Goal: Task Accomplishment & Management: Manage account settings

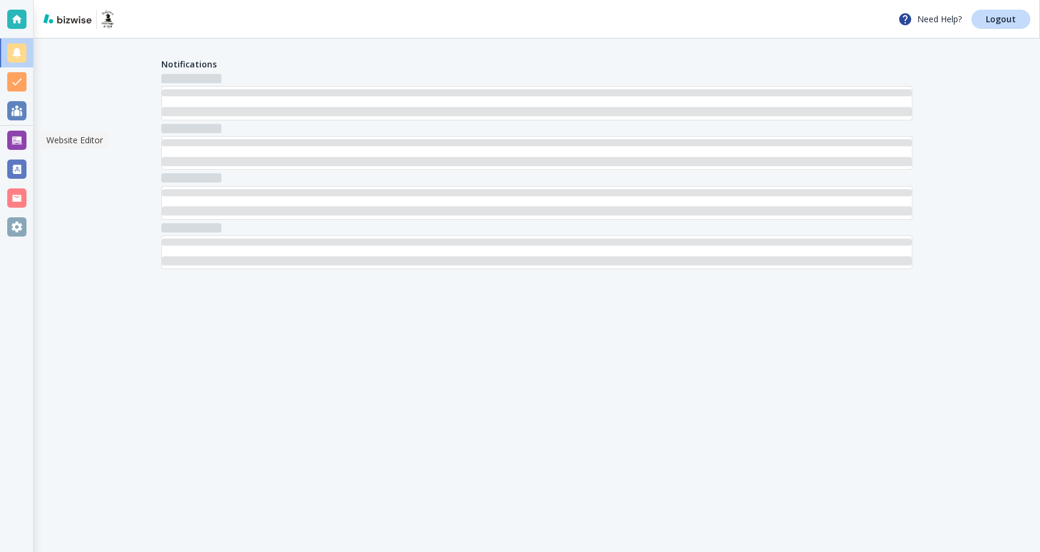
click at [15, 145] on div at bounding box center [16, 140] width 19 height 19
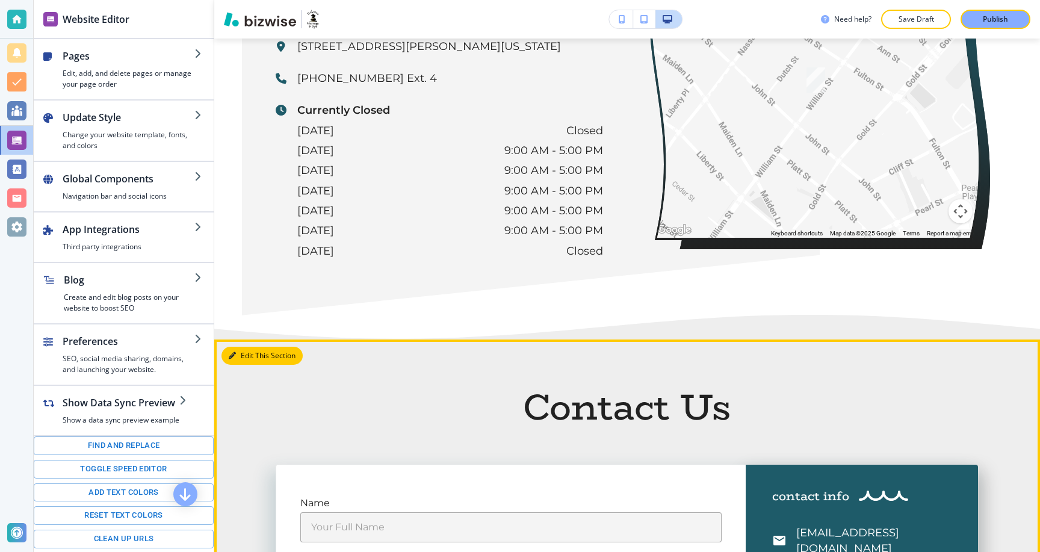
click at [246, 347] on button "Edit This Section" at bounding box center [262, 356] width 81 height 18
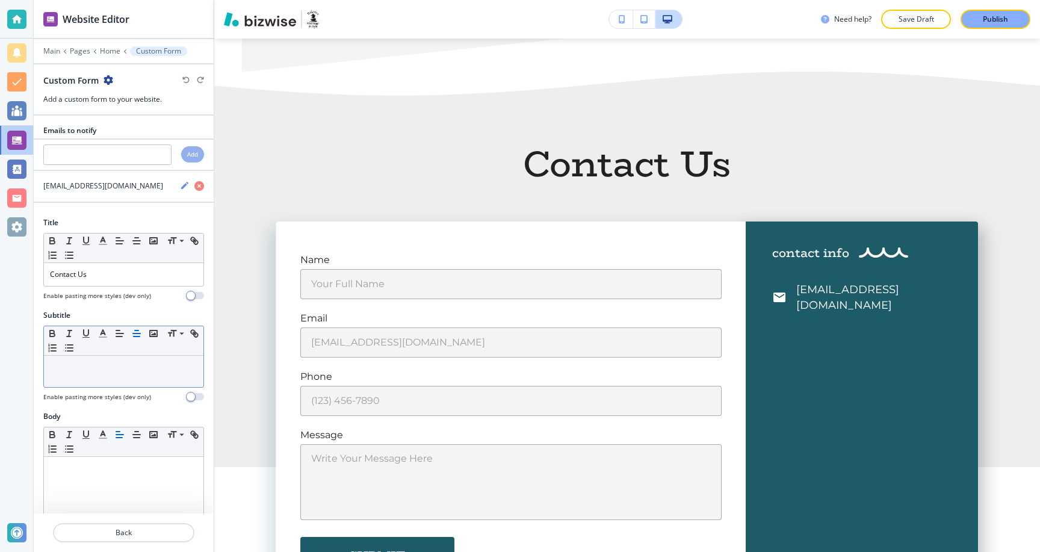
scroll to position [4416, 0]
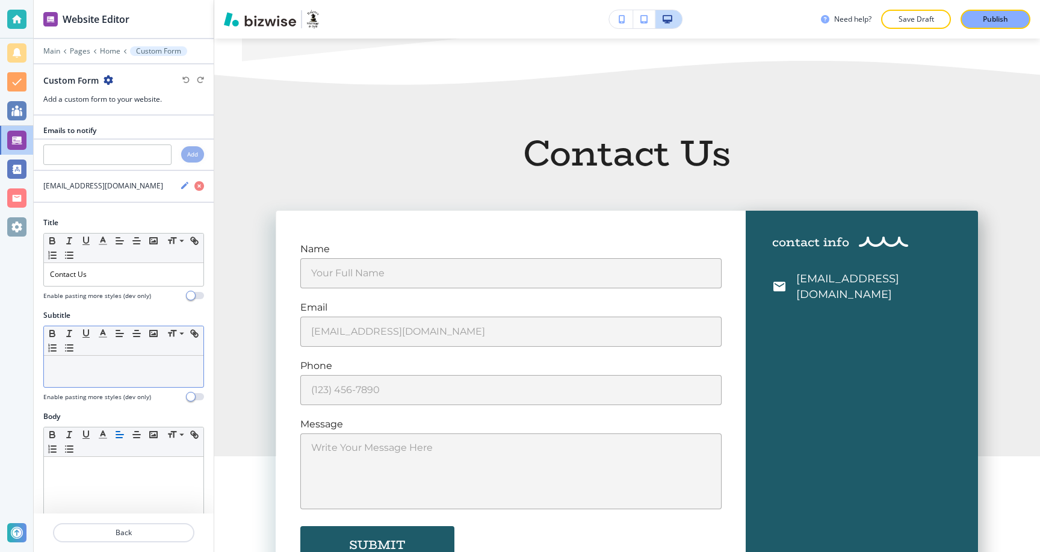
click at [101, 379] on div at bounding box center [124, 371] width 160 height 31
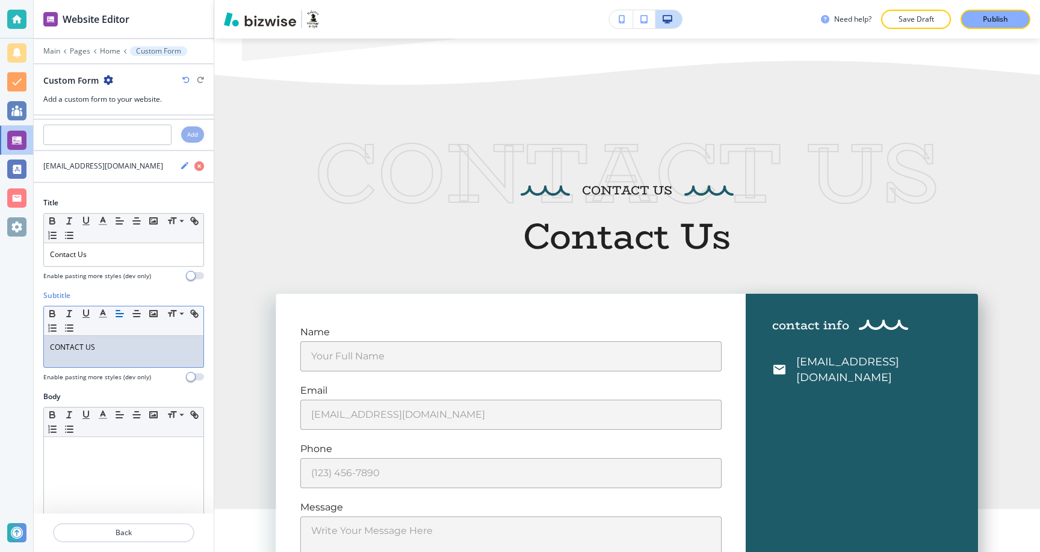
scroll to position [0, 0]
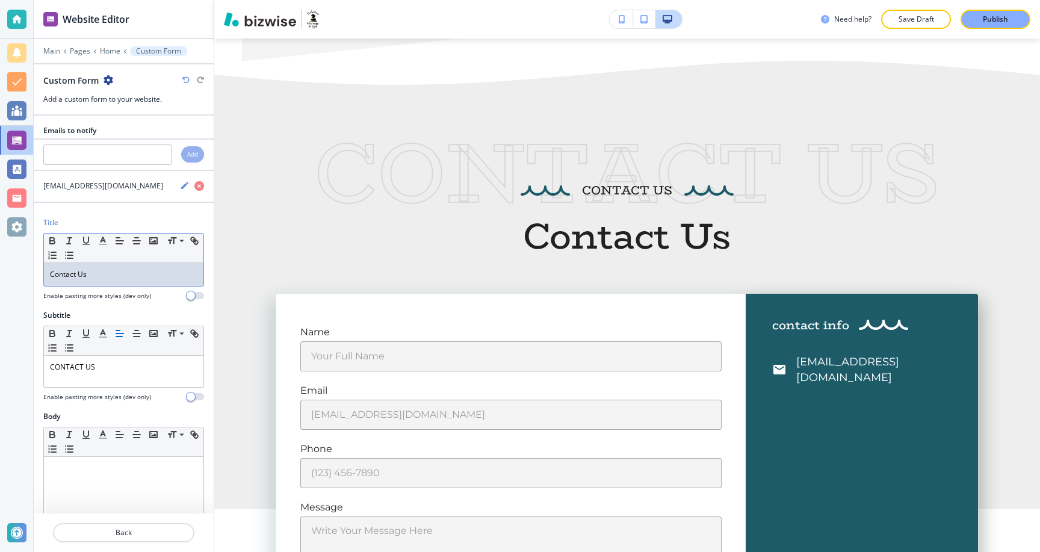
click at [129, 274] on p "Contact Us" at bounding box center [123, 274] width 147 height 11
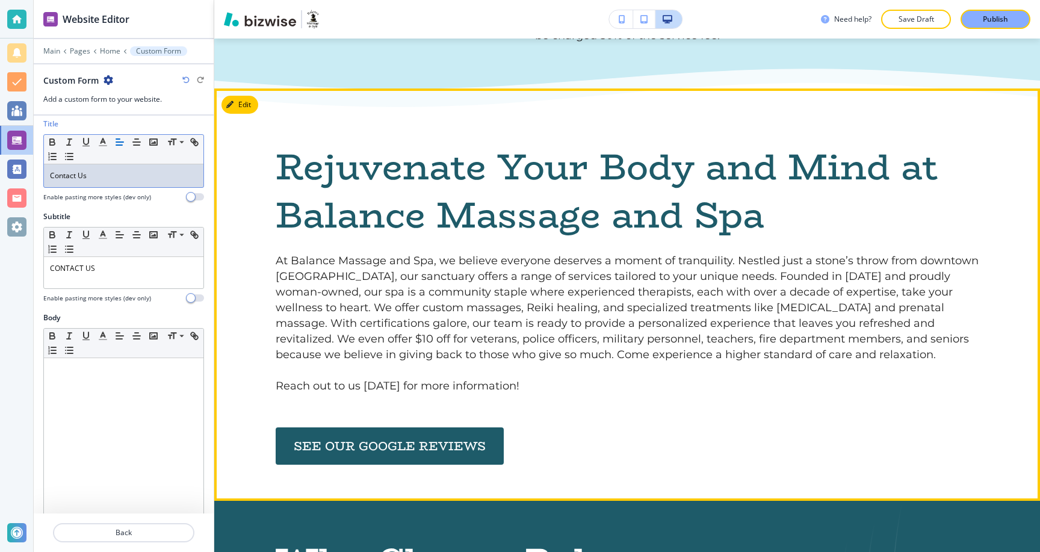
scroll to position [928, 0]
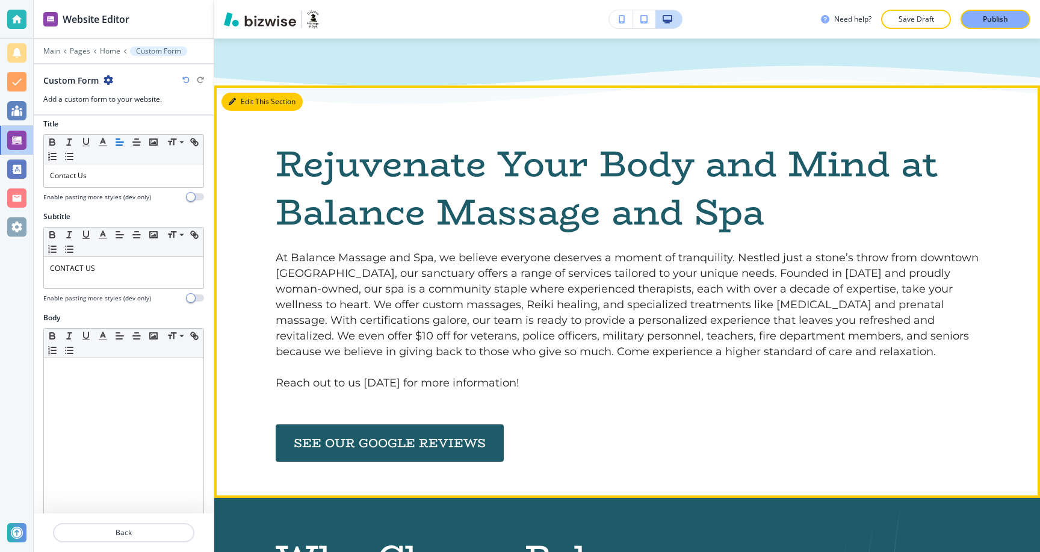
click at [235, 103] on icon "button" at bounding box center [232, 101] width 7 height 7
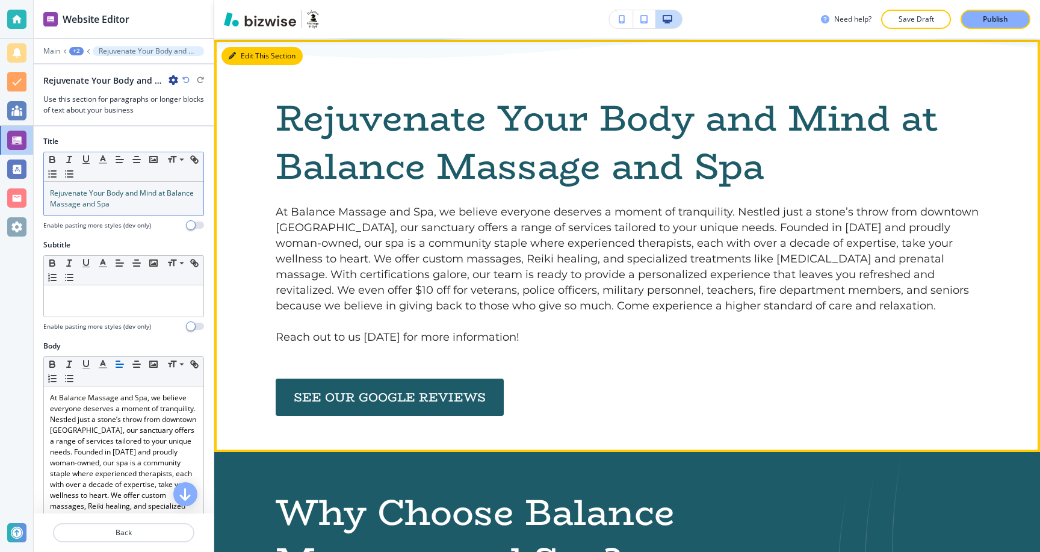
scroll to position [975, 0]
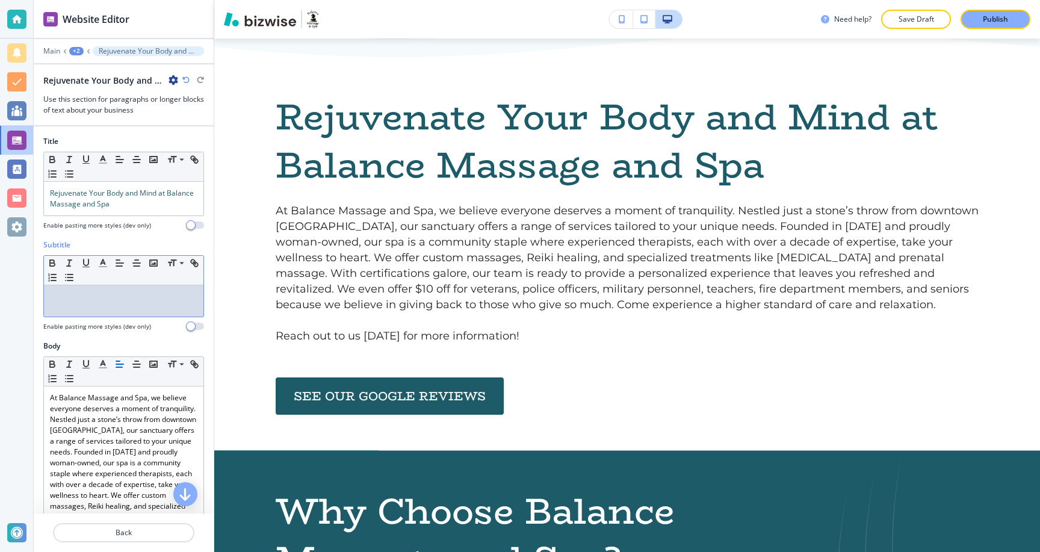
click at [152, 300] on p at bounding box center [123, 296] width 147 height 11
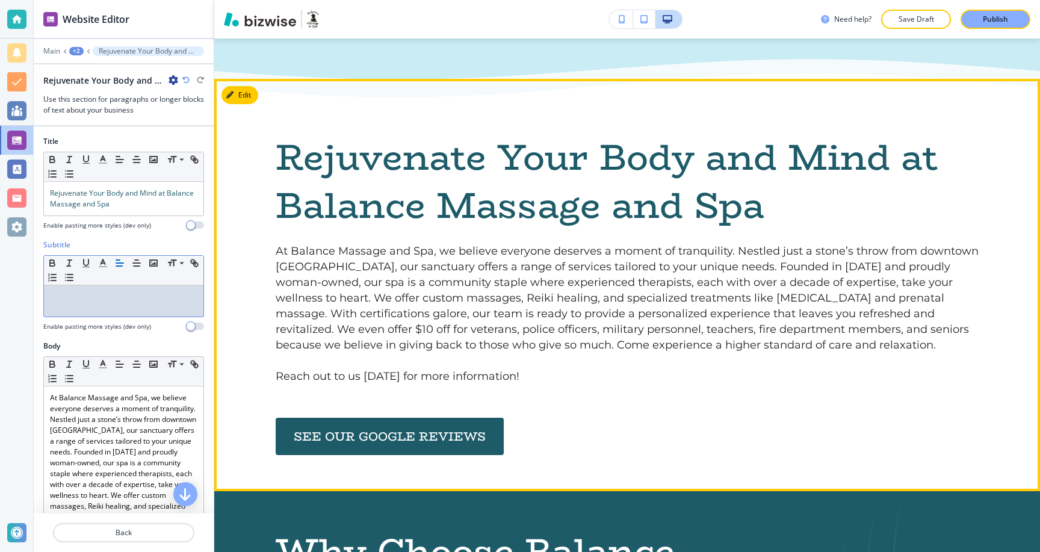
scroll to position [929, 0]
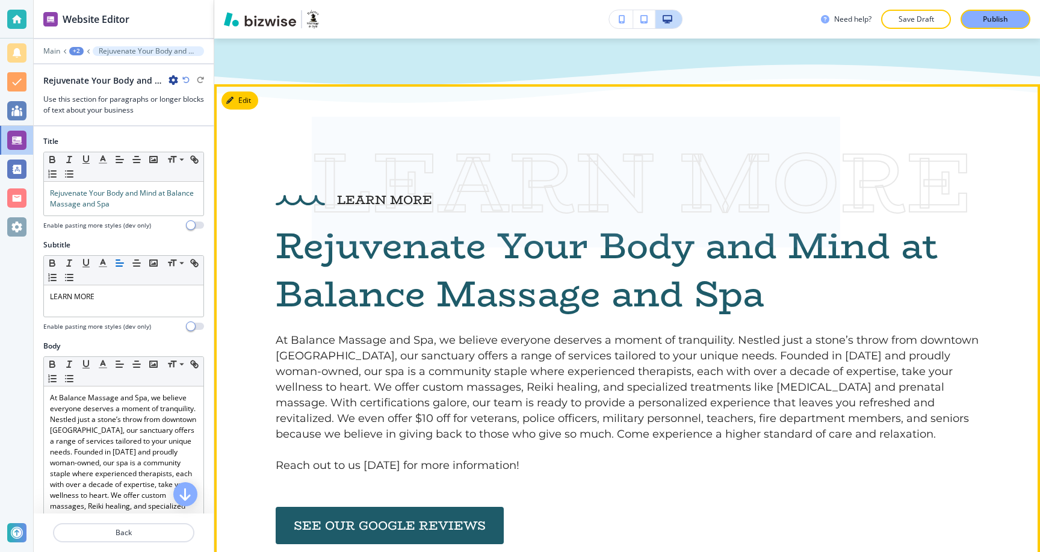
drag, startPoint x: 331, startPoint y: 149, endPoint x: 854, endPoint y: 206, distance: 526.2
click at [864, 208] on p "LEARN MORE" at bounding box center [645, 182] width 667 height 112
click at [854, 206] on p "LEARN MORE" at bounding box center [645, 182] width 667 height 112
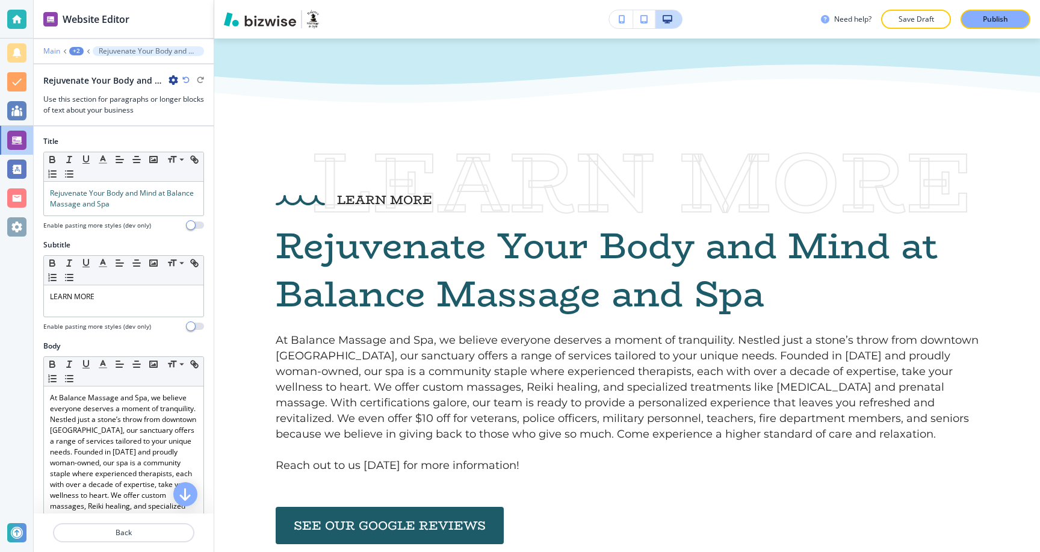
click at [54, 54] on p "Main" at bounding box center [51, 51] width 17 height 8
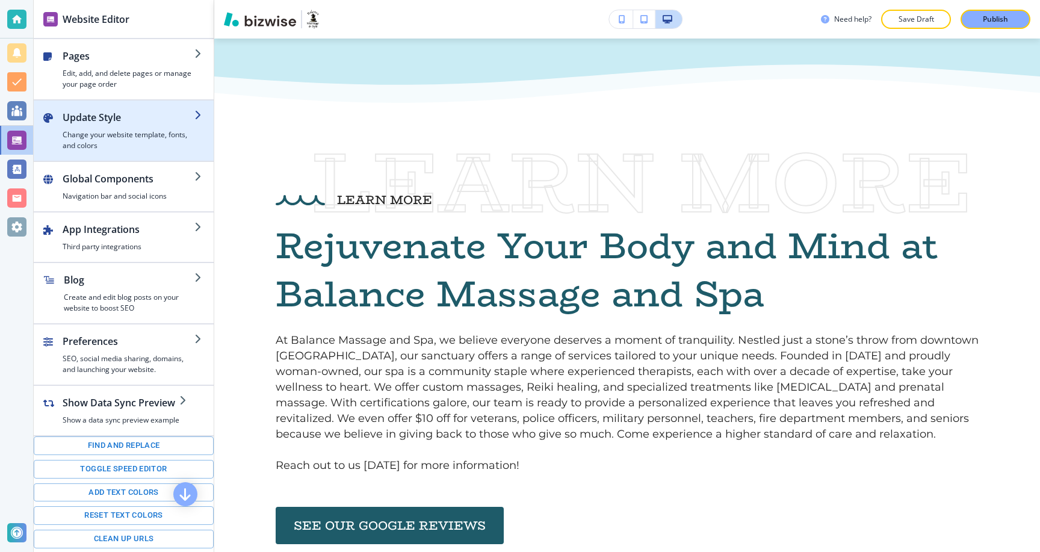
click at [116, 105] on div "button" at bounding box center [124, 106] width 180 height 10
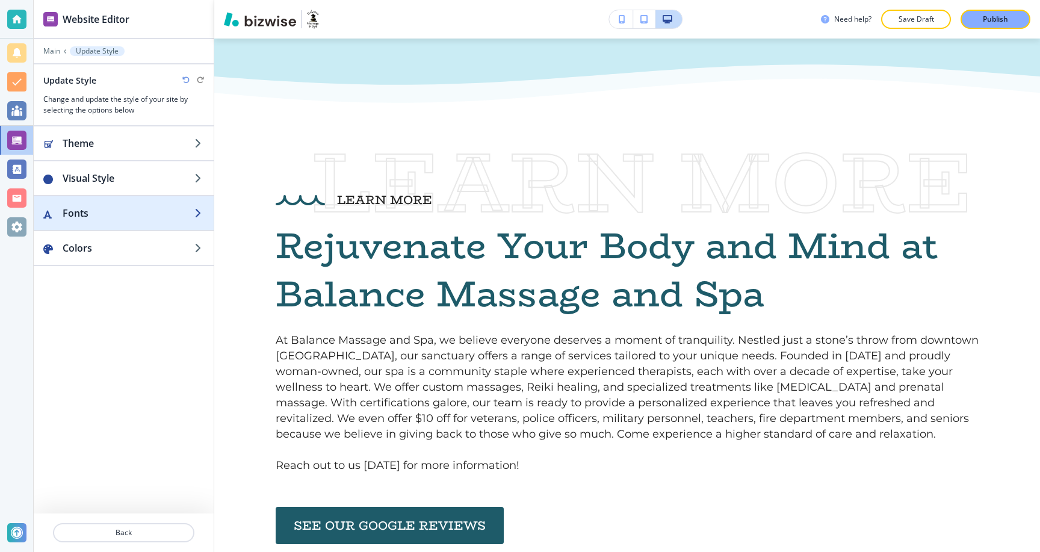
click at [117, 214] on h2 "Fonts" at bounding box center [129, 213] width 132 height 14
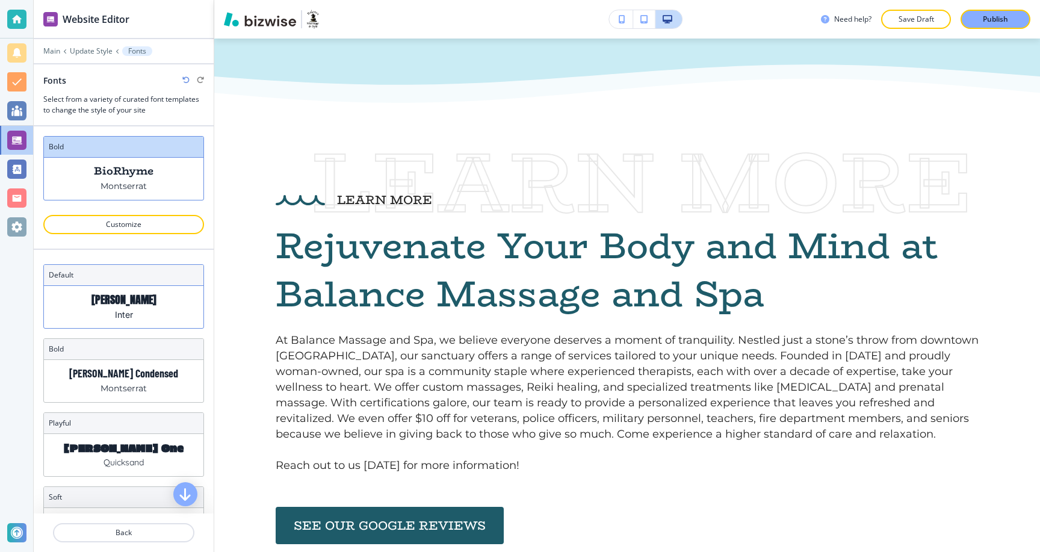
click at [161, 304] on div "Anton Inter" at bounding box center [124, 307] width 160 height 42
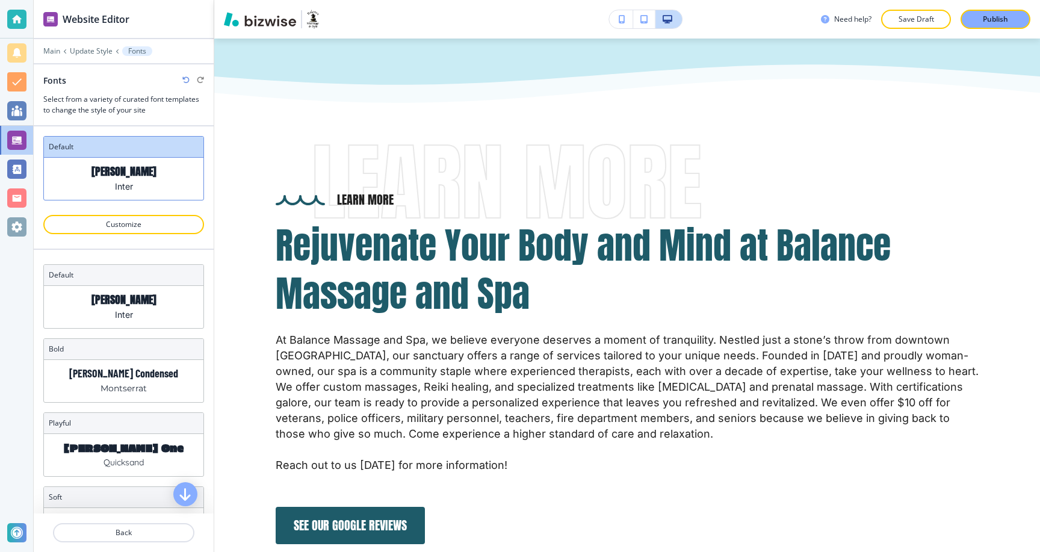
click at [183, 78] on icon "button" at bounding box center [185, 79] width 7 height 7
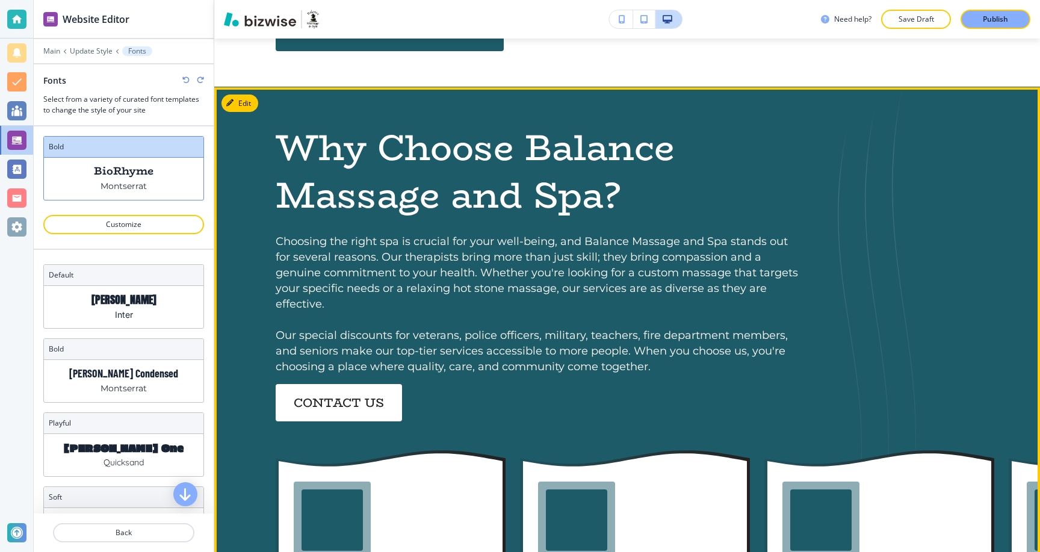
scroll to position [1422, 0]
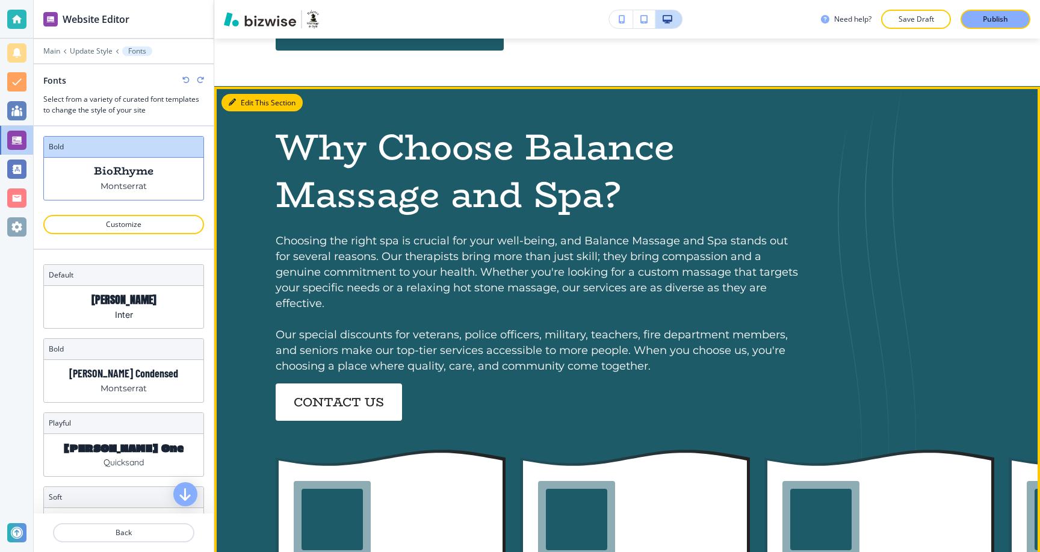
click at [250, 100] on button "Edit This Section" at bounding box center [262, 103] width 81 height 18
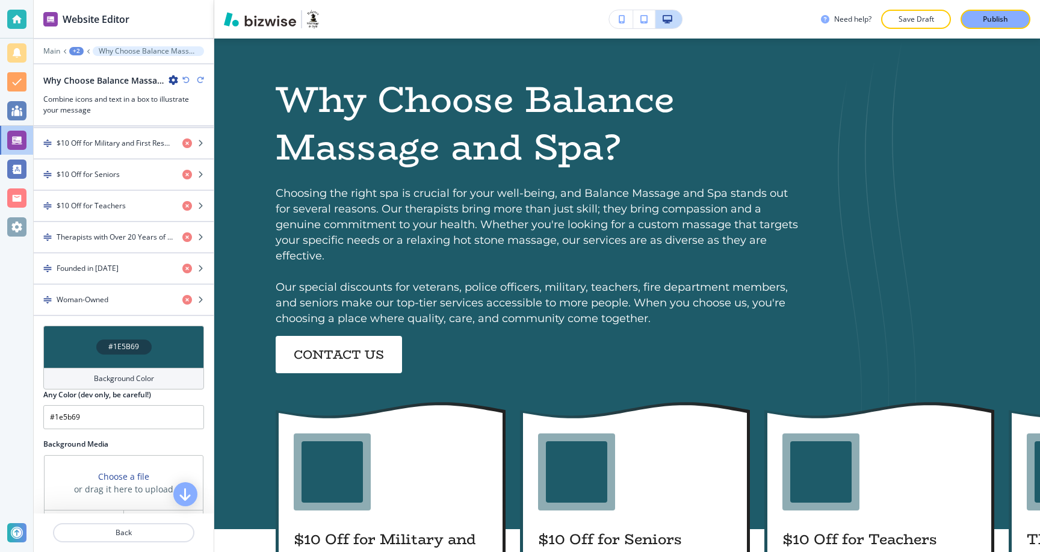
scroll to position [726, 0]
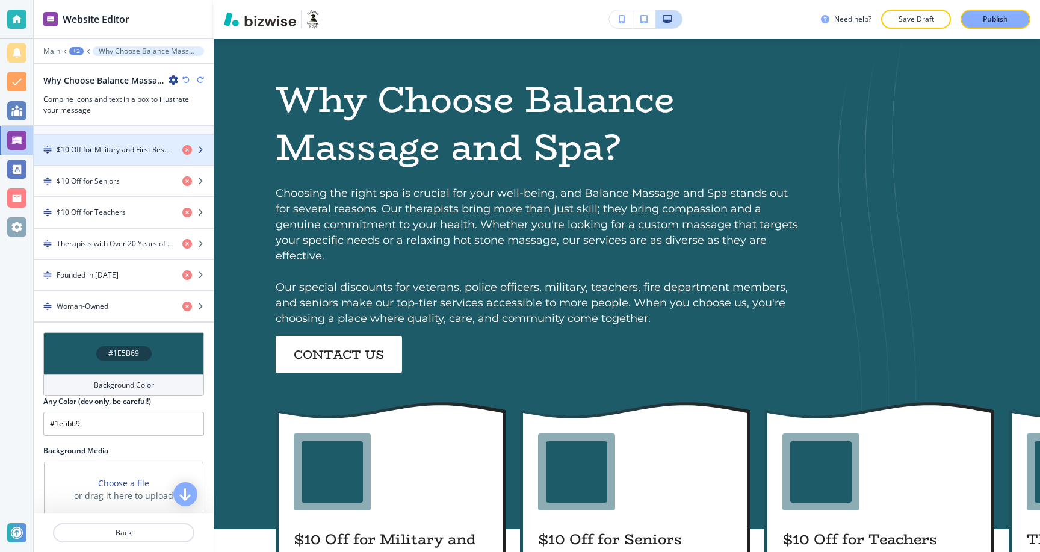
click at [110, 152] on h4 "$10 Off for Military and First Responders" at bounding box center [115, 149] width 116 height 11
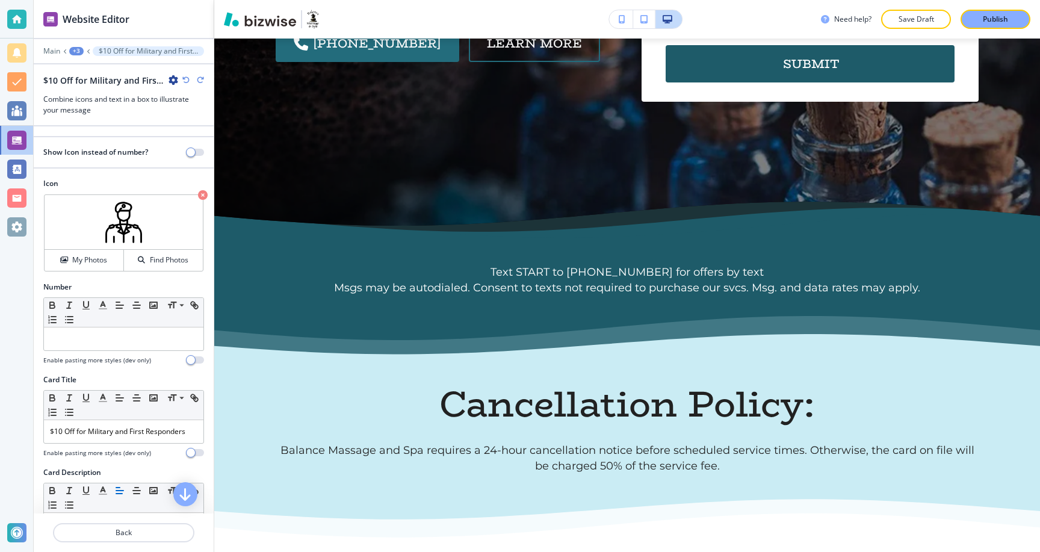
scroll to position [0, 0]
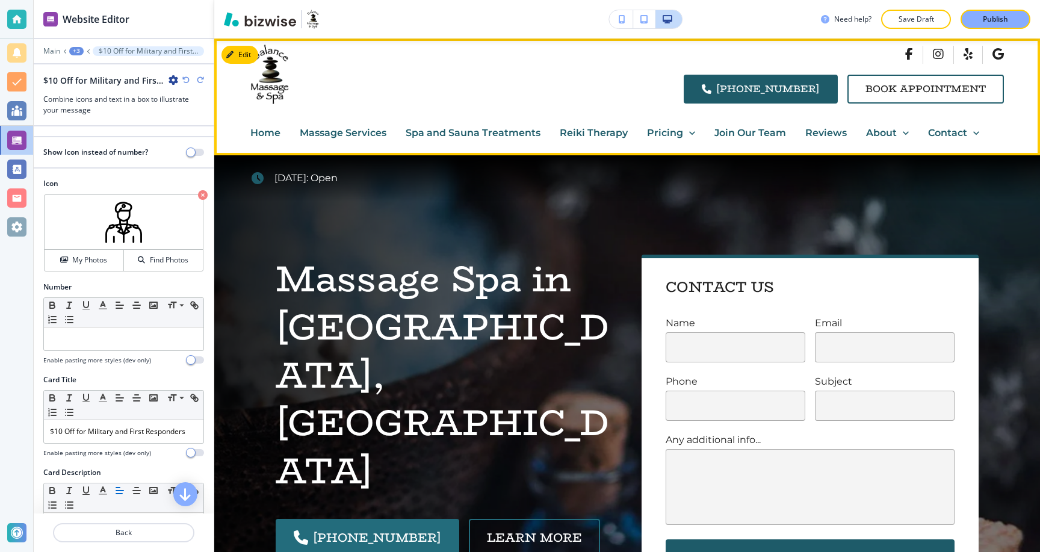
click at [665, 130] on p "Pricing" at bounding box center [665, 133] width 36 height 16
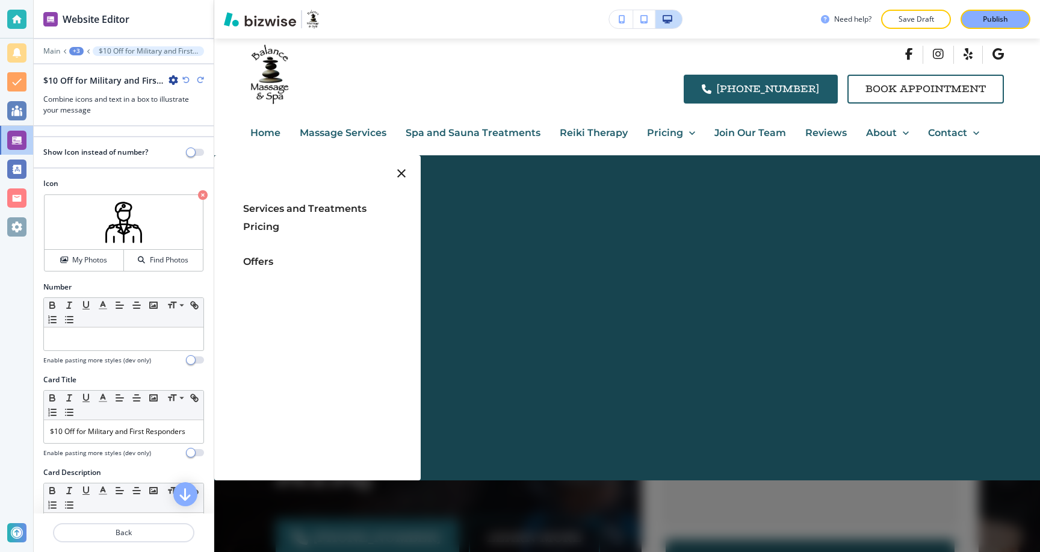
click at [320, 209] on span "Services and Treatments Pricing" at bounding box center [304, 217] width 123 height 29
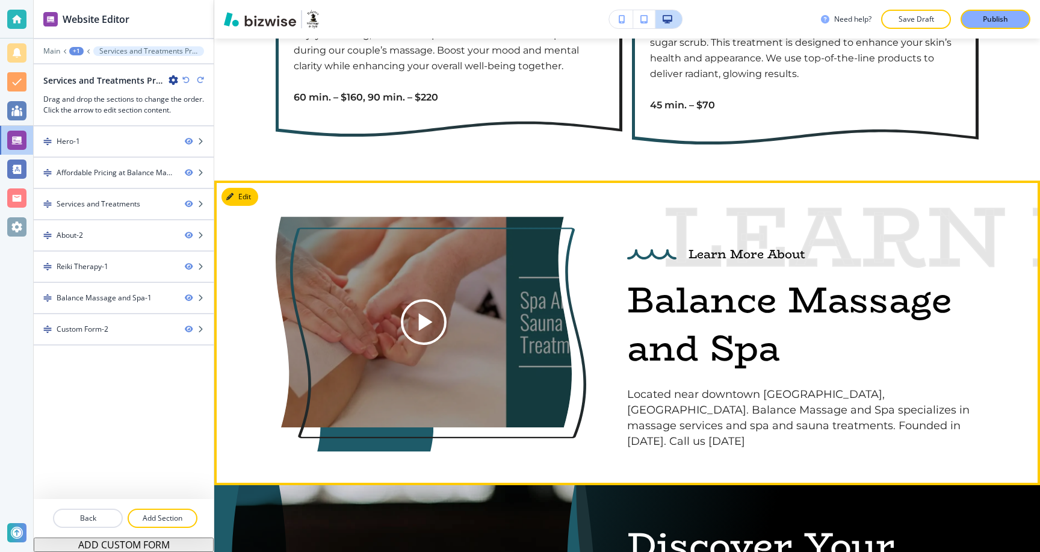
scroll to position [2044, 0]
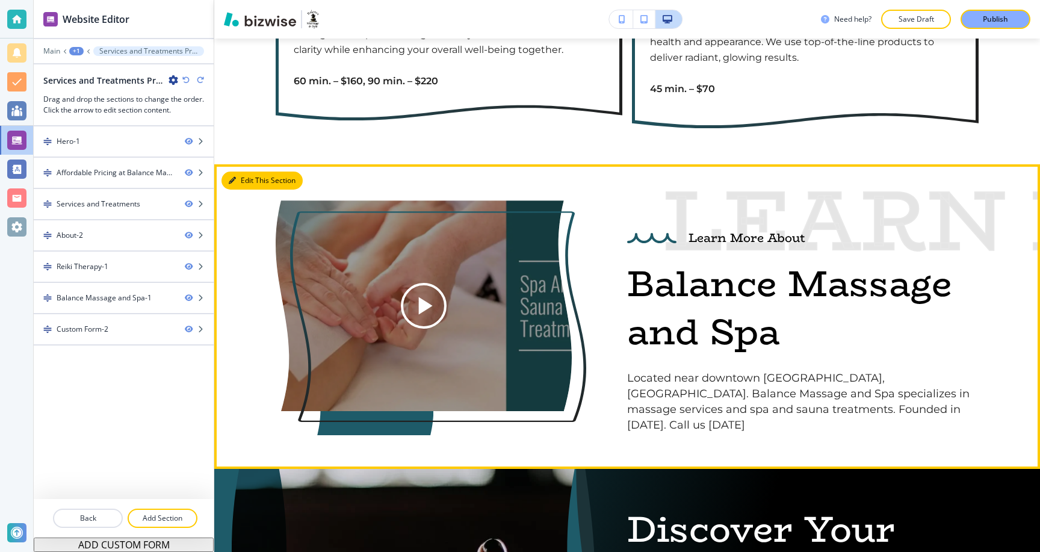
click at [242, 182] on button "Edit This Section" at bounding box center [262, 181] width 81 height 18
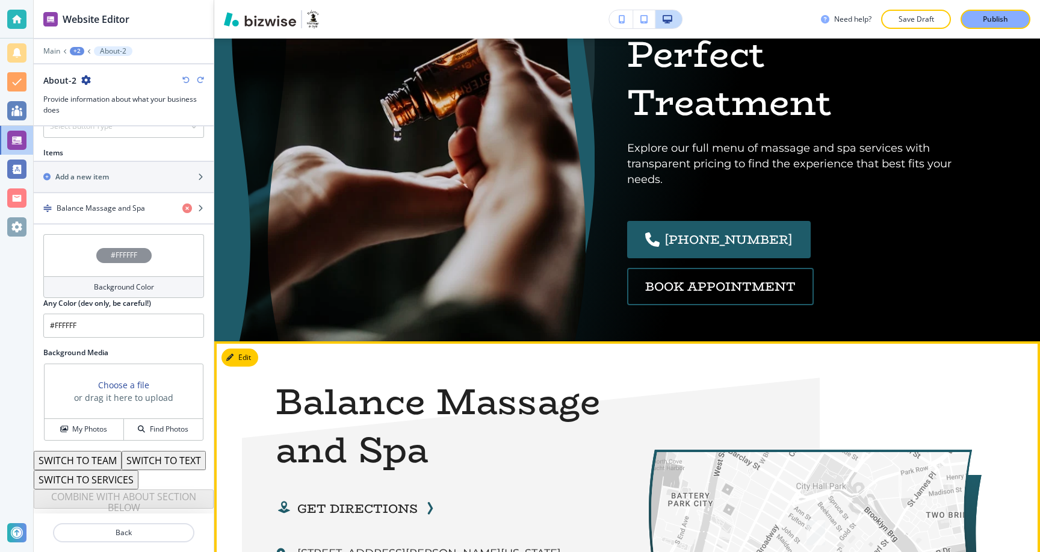
scroll to position [2409, 0]
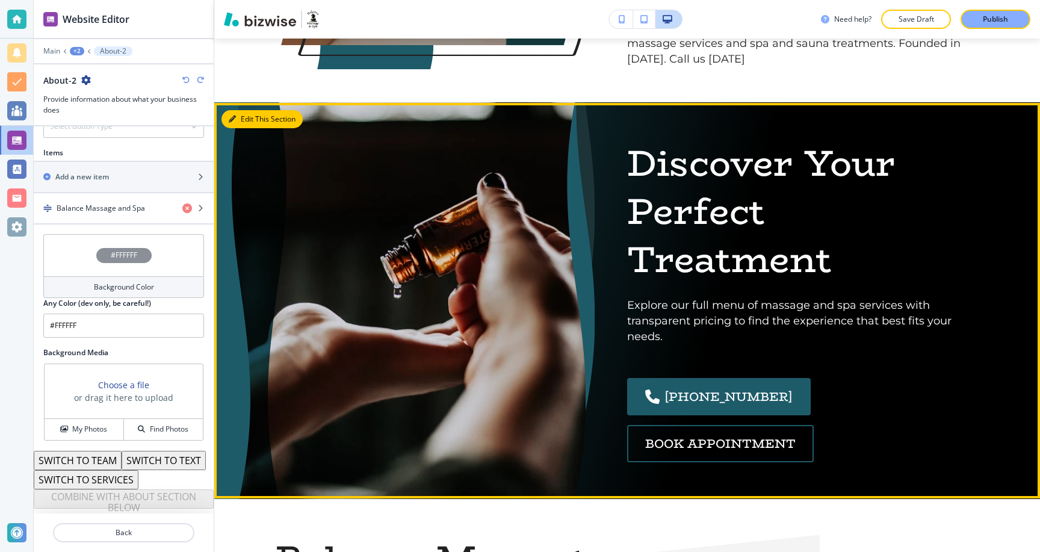
click at [240, 110] on button "Edit This Section" at bounding box center [262, 119] width 81 height 18
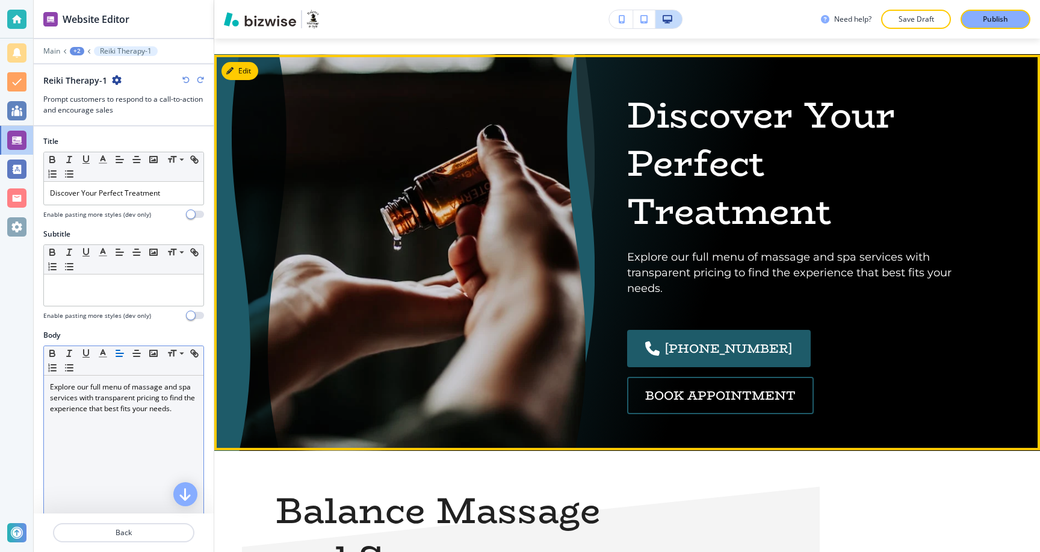
scroll to position [2458, 0]
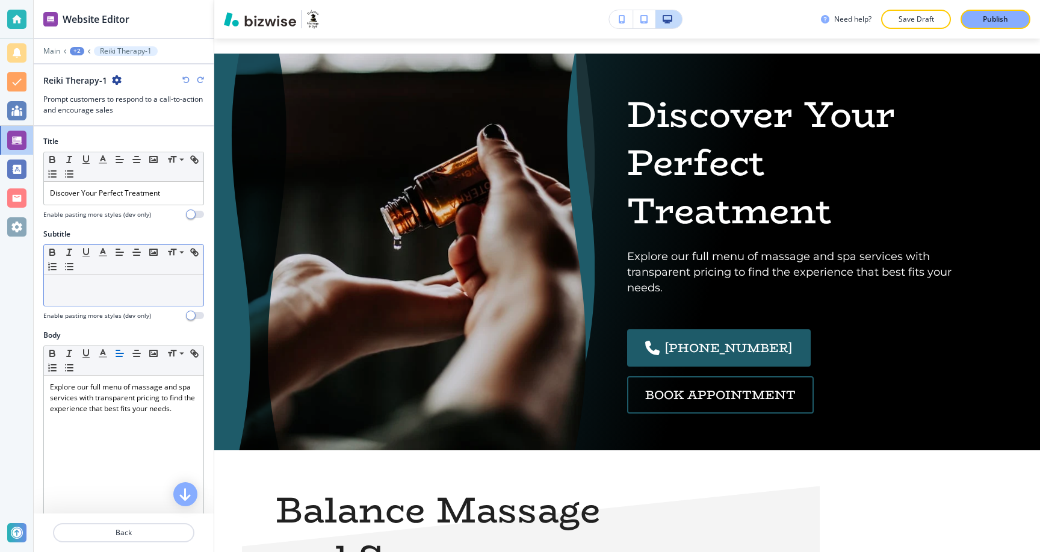
click at [109, 284] on p at bounding box center [123, 285] width 147 height 11
drag, startPoint x: 175, startPoint y: 195, endPoint x: 0, endPoint y: 200, distance: 174.6
click at [0, 200] on div "Website Editor Main +2 Reiki Therapy-1 Reiki Therapy-1 Prompt customers to resp…" at bounding box center [520, 276] width 1040 height 552
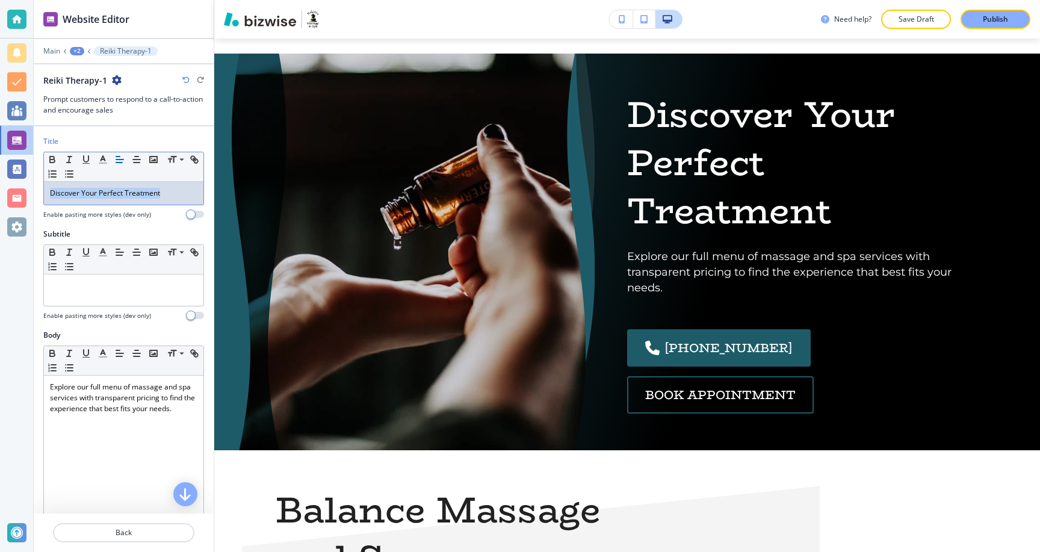
drag, startPoint x: 178, startPoint y: 192, endPoint x: 0, endPoint y: 196, distance: 177.6
click at [0, 196] on div "Website Editor Main +2 Reiki Therapy-1 Reiki Therapy-1 Prompt customers to resp…" at bounding box center [520, 276] width 1040 height 552
click at [88, 294] on div at bounding box center [124, 289] width 160 height 31
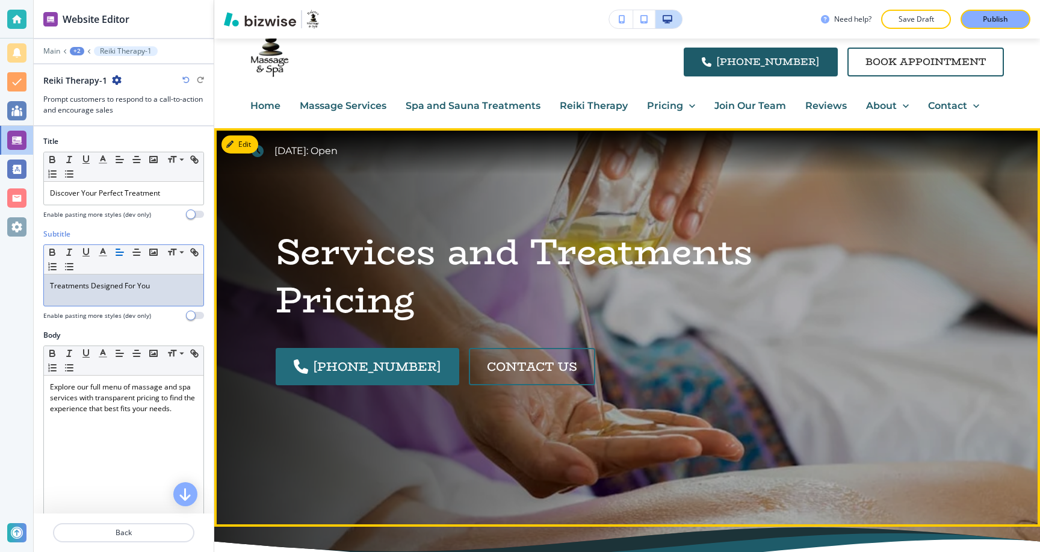
scroll to position [0, 0]
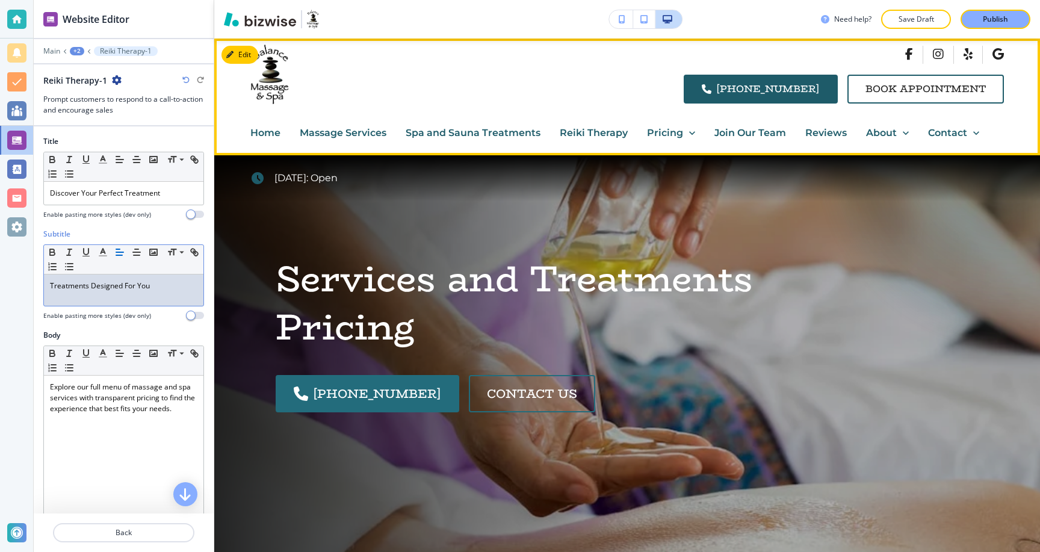
click at [593, 132] on p "Reiki Therapy" at bounding box center [594, 133] width 68 height 16
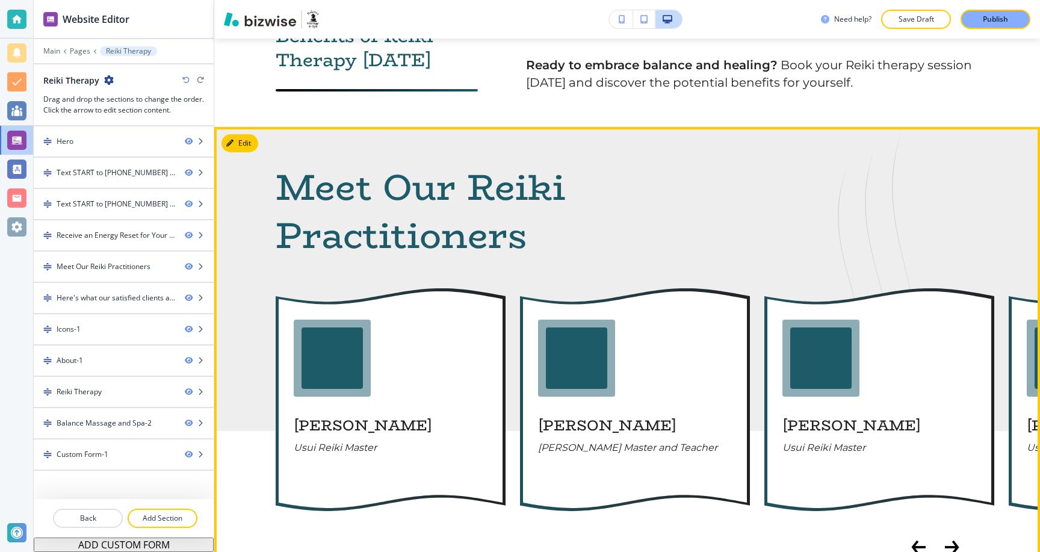
scroll to position [1558, 0]
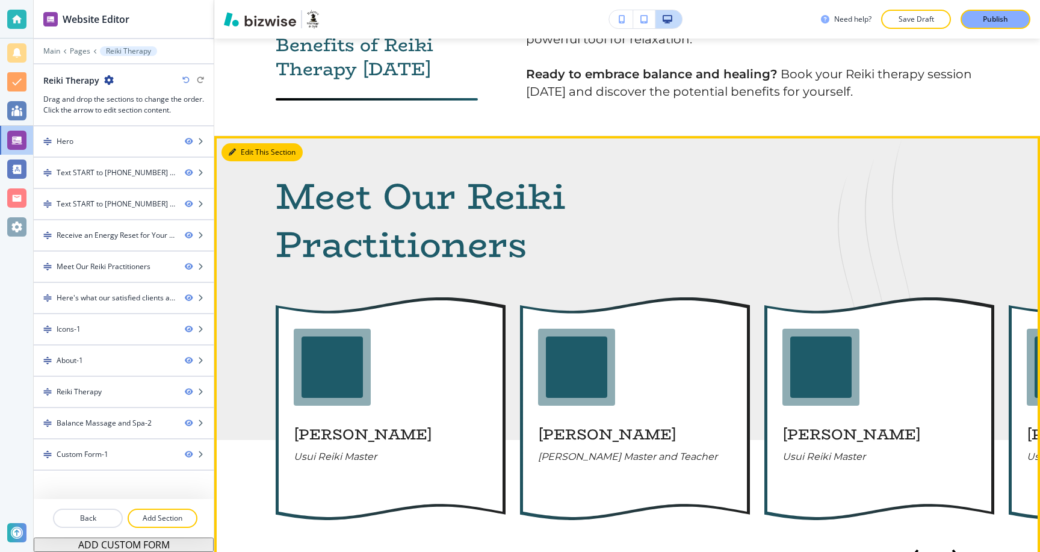
click at [243, 143] on button "Edit This Section" at bounding box center [262, 152] width 81 height 18
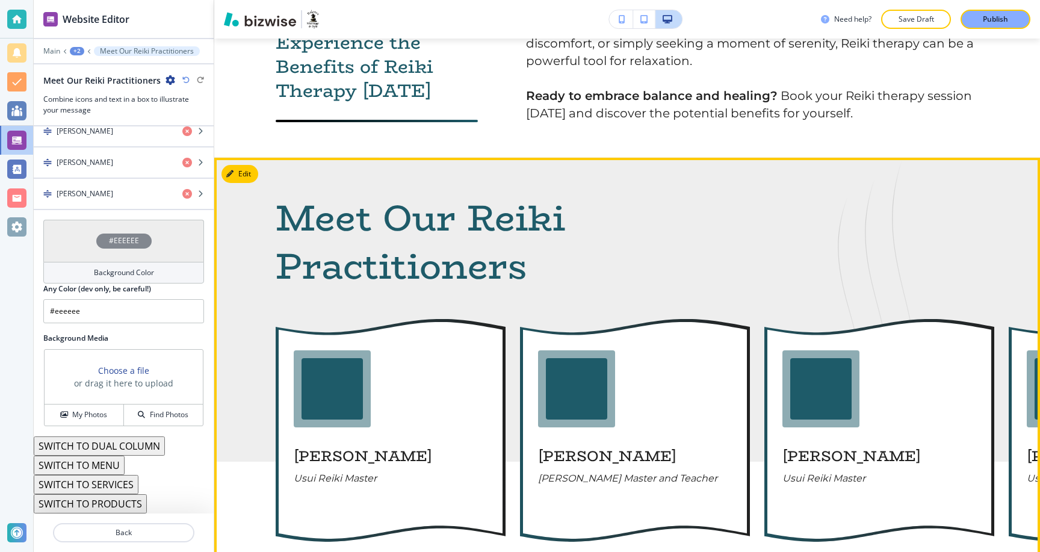
scroll to position [1537, 0]
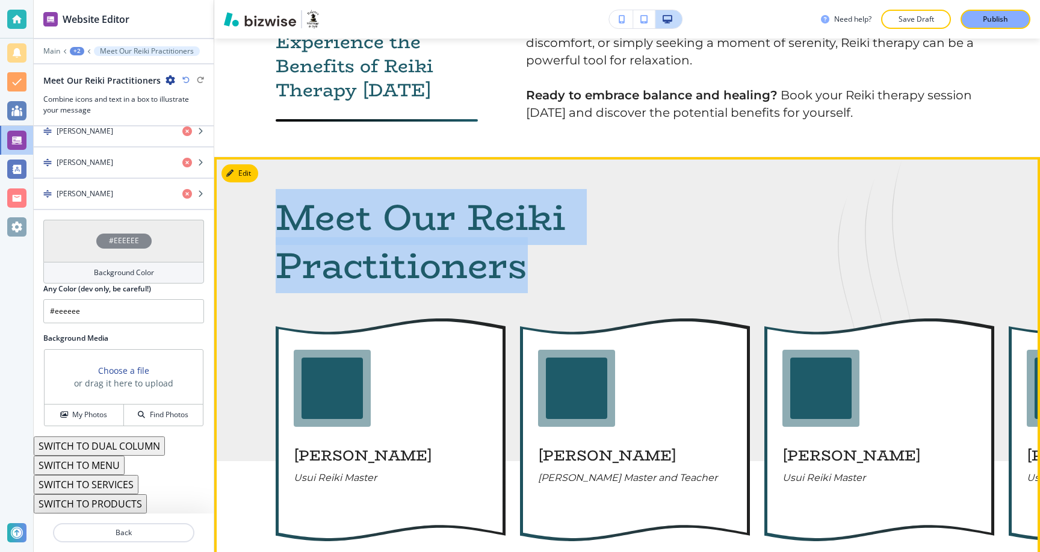
drag, startPoint x: 815, startPoint y: 144, endPoint x: 876, endPoint y: 237, distance: 110.3
click at [876, 237] on div "Meet Our Reiki Practitioners Sara Carr Usui Reiki Master Lindsey Erickson Usui …" at bounding box center [627, 393] width 826 height 473
click at [876, 237] on div "Meet Our Reiki Practitioners" at bounding box center [627, 241] width 703 height 96
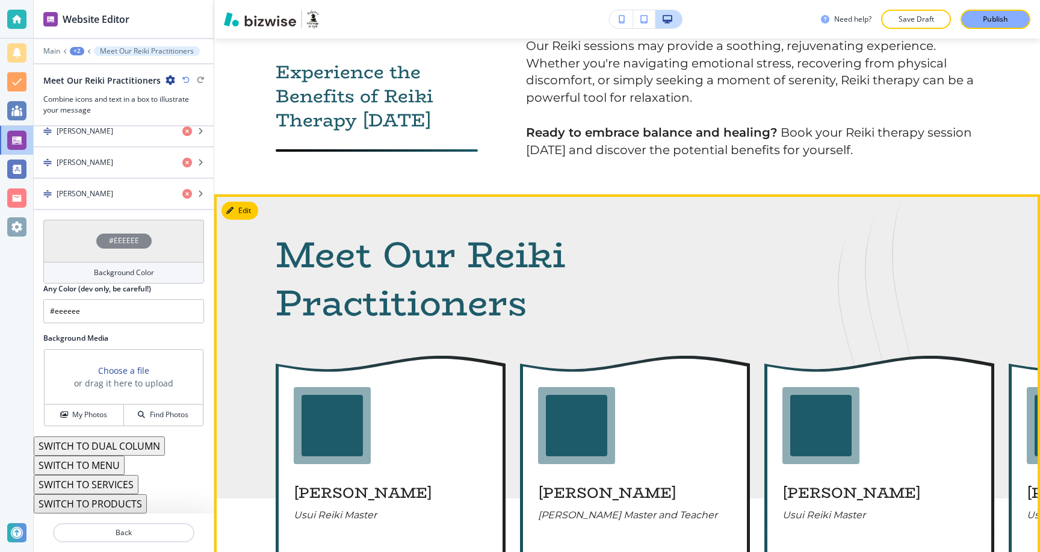
scroll to position [1498, 0]
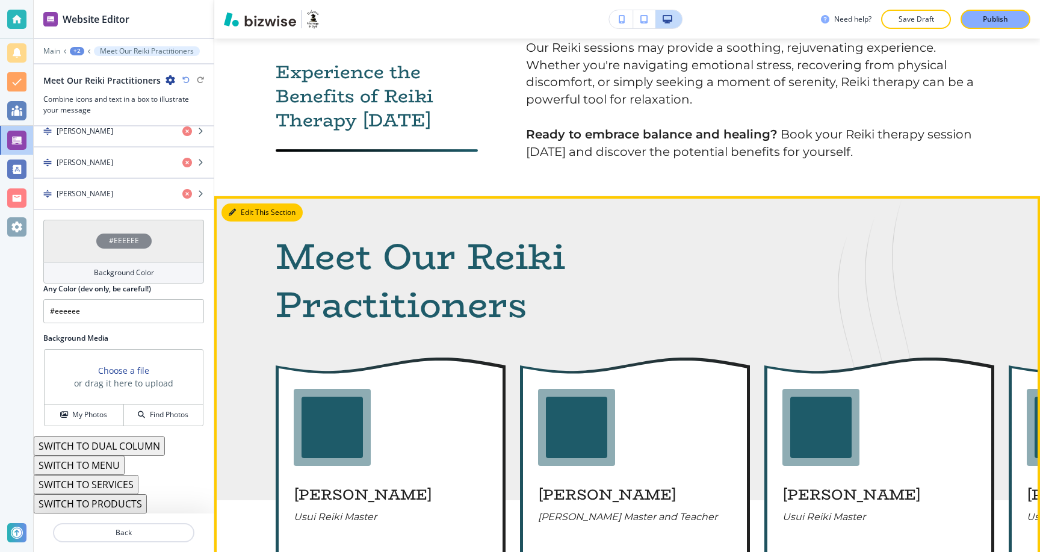
click at [250, 203] on button "Edit This Section" at bounding box center [262, 212] width 81 height 18
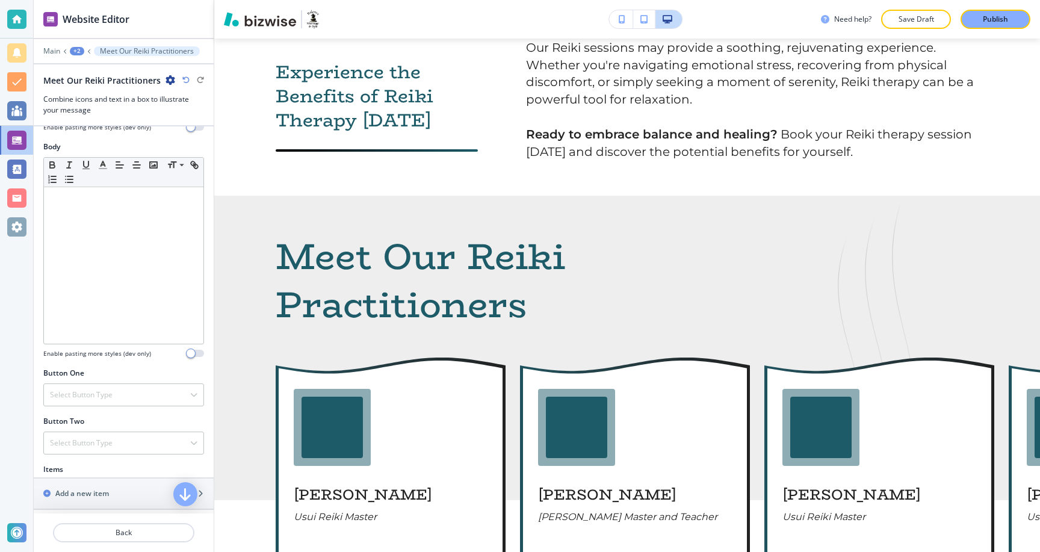
scroll to position [0, 0]
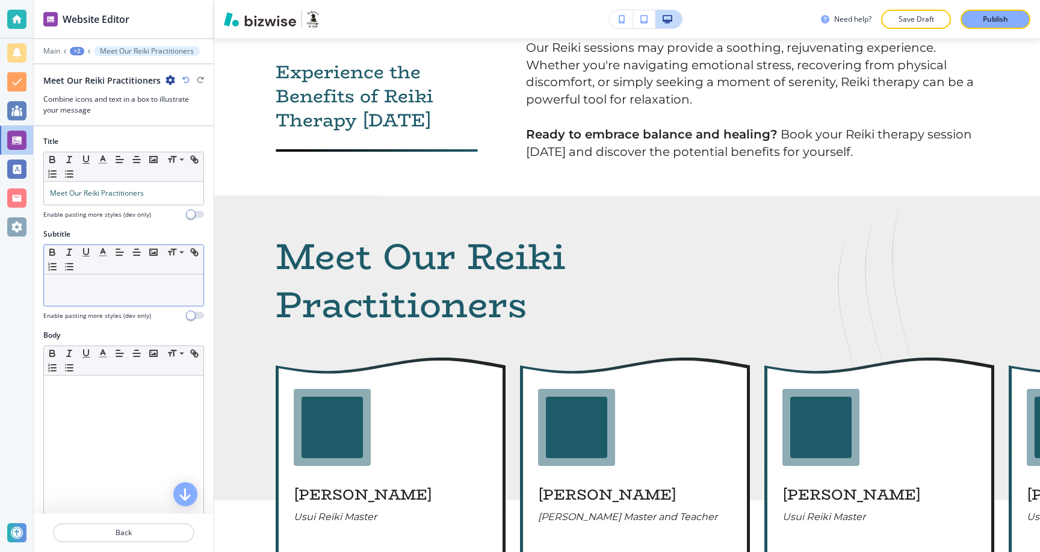
click at [112, 287] on p at bounding box center [123, 285] width 147 height 11
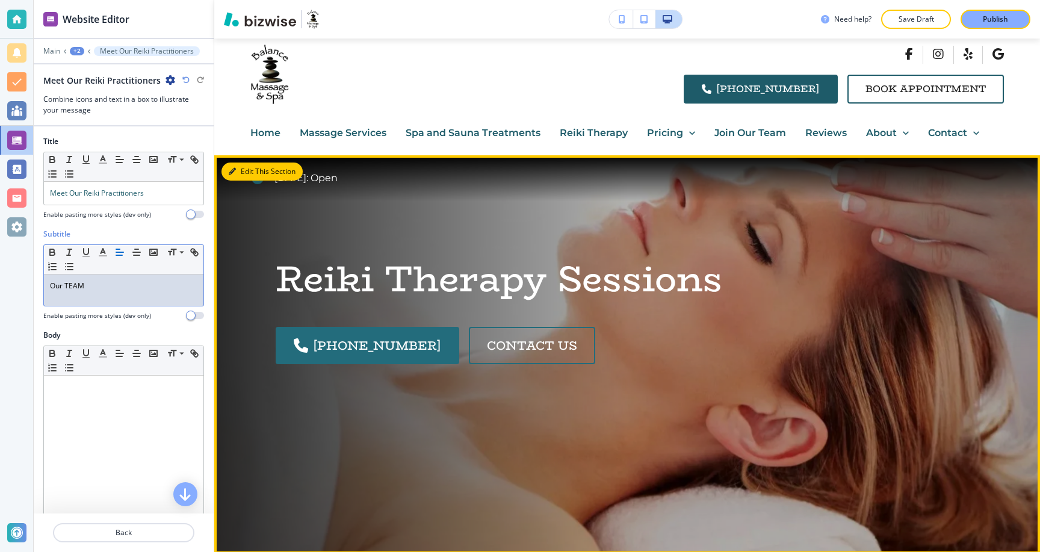
click at [241, 170] on button "Edit This Section" at bounding box center [262, 172] width 81 height 18
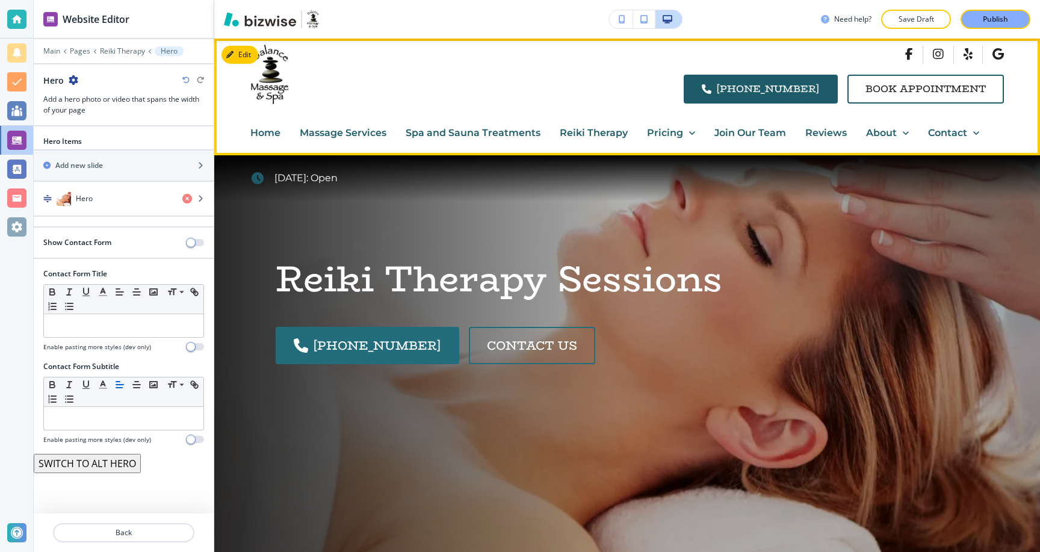
click at [963, 132] on p "Contact" at bounding box center [947, 133] width 39 height 16
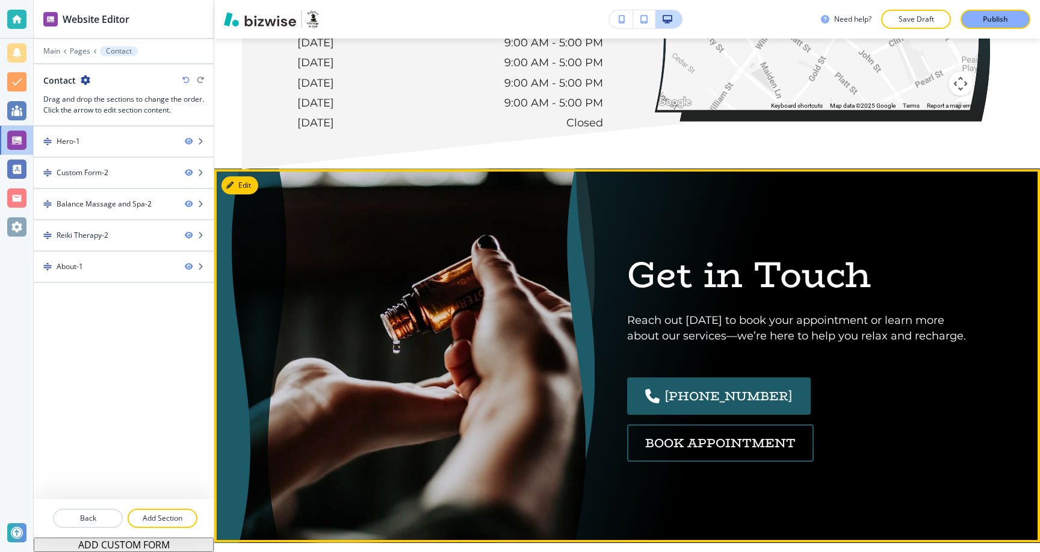
scroll to position [1467, 0]
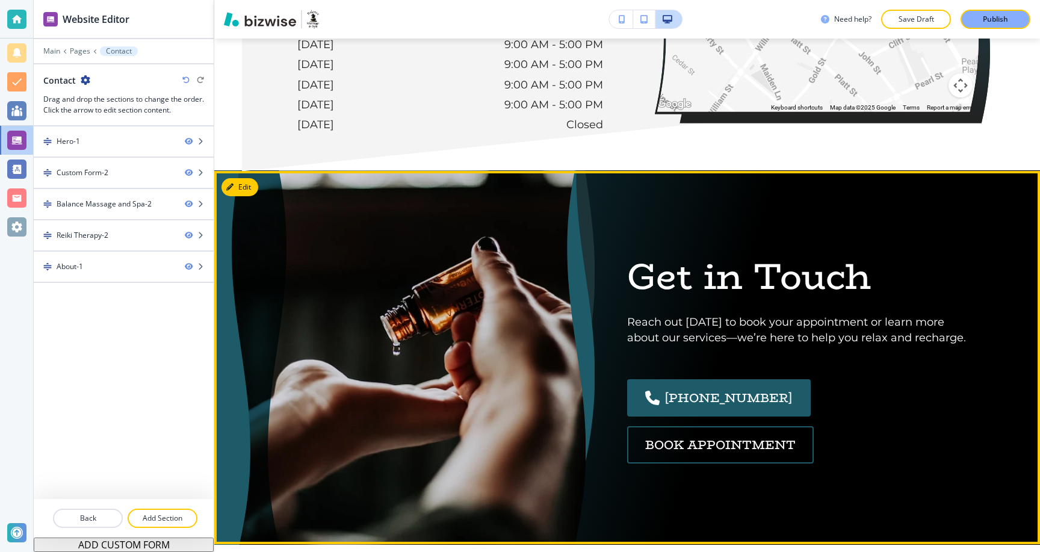
click at [370, 336] on div "Get in Touch Reach out today to book your appointment or learn more about our s…" at bounding box center [627, 357] width 770 height 301
click at [246, 189] on button "Edit This Section" at bounding box center [262, 187] width 81 height 18
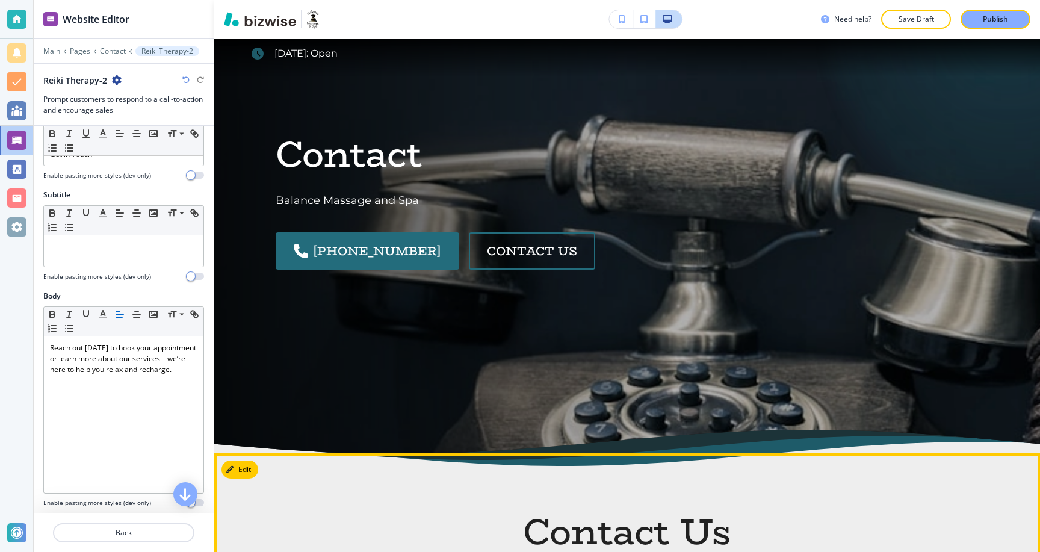
scroll to position [0, 0]
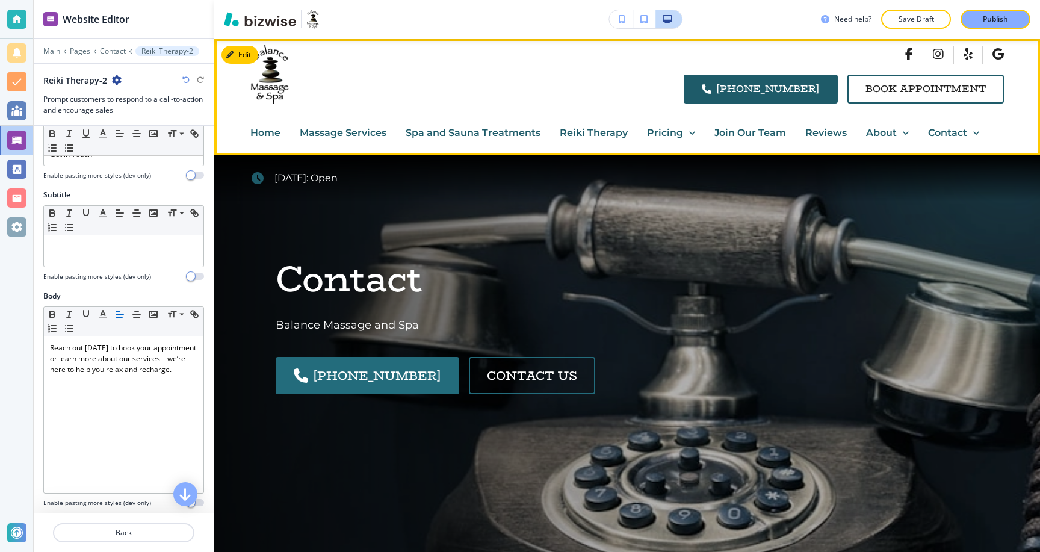
click at [385, 132] on p "Massage Services" at bounding box center [343, 133] width 87 height 16
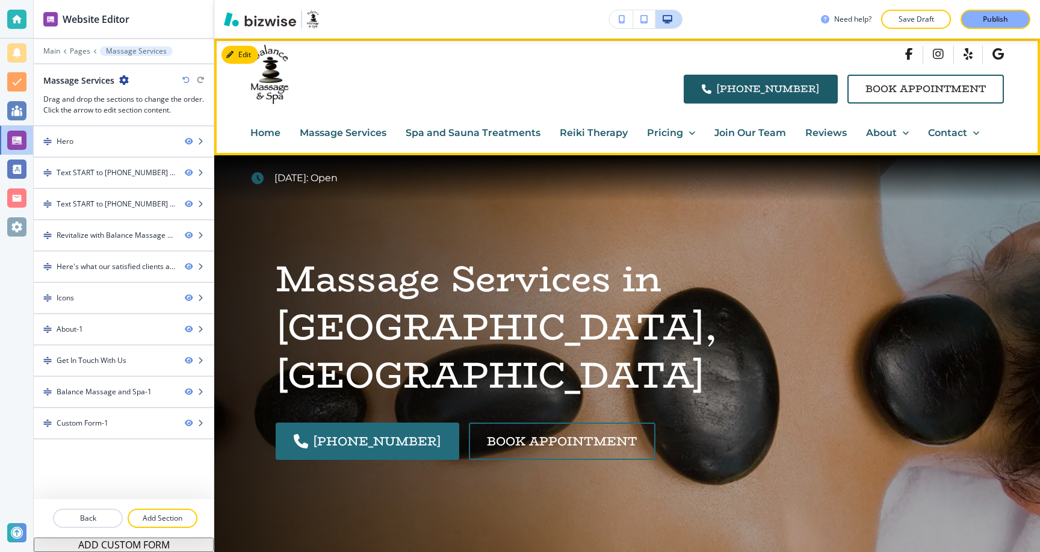
click at [332, 135] on p "Massage Services" at bounding box center [343, 133] width 87 height 16
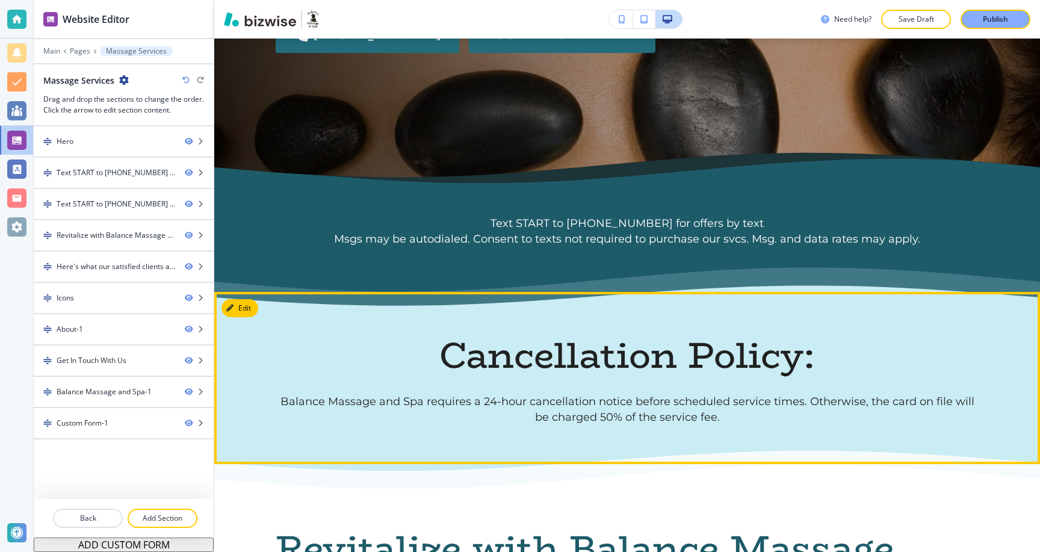
scroll to position [435, 0]
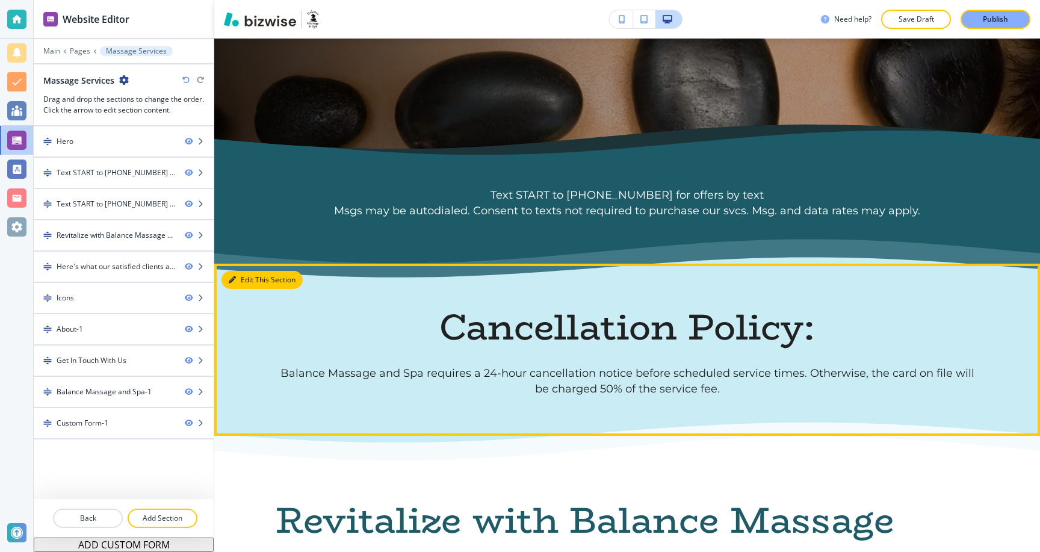
click at [242, 274] on button "Edit This Section" at bounding box center [262, 280] width 81 height 18
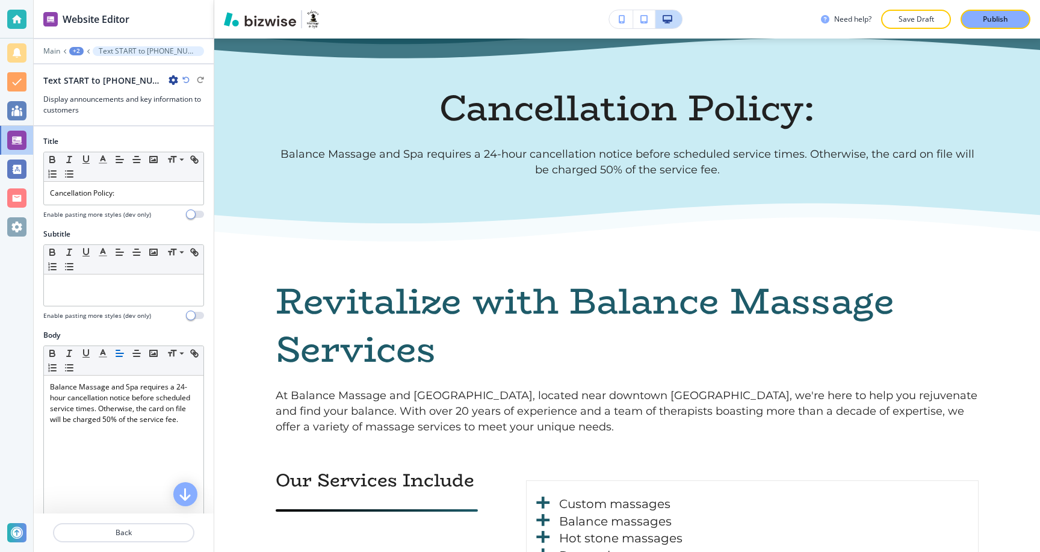
scroll to position [655, 0]
click at [128, 284] on p at bounding box center [123, 285] width 147 height 11
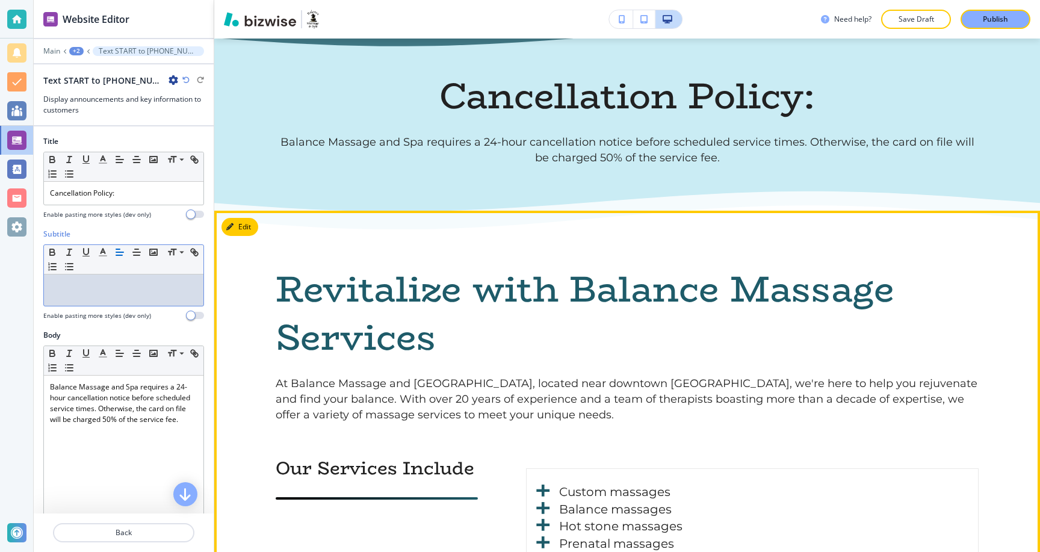
scroll to position [0, 0]
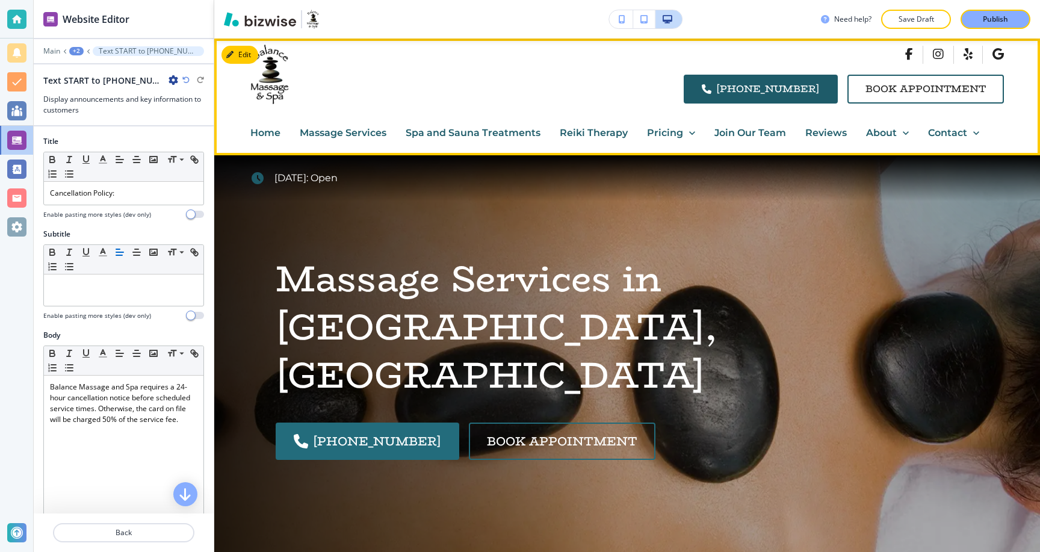
click at [754, 130] on p "Join Our Team" at bounding box center [750, 133] width 72 height 16
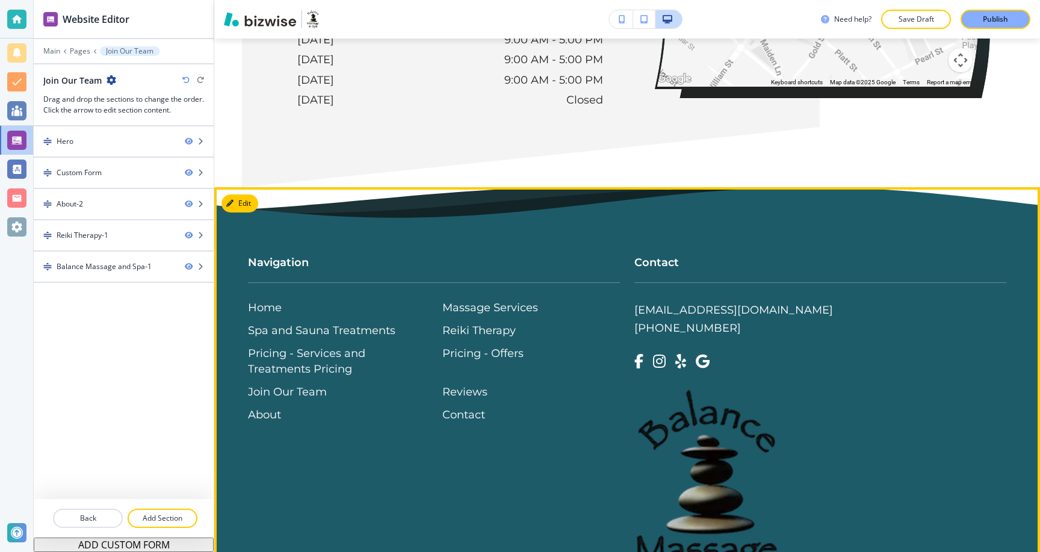
scroll to position [2520, 0]
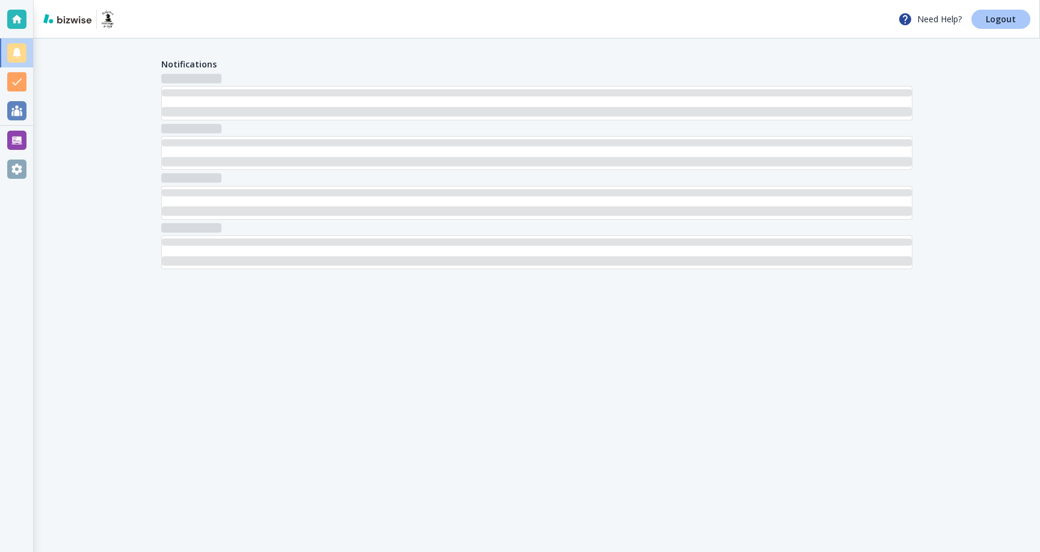
click at [1003, 26] on link "Logout" at bounding box center [1000, 19] width 59 height 19
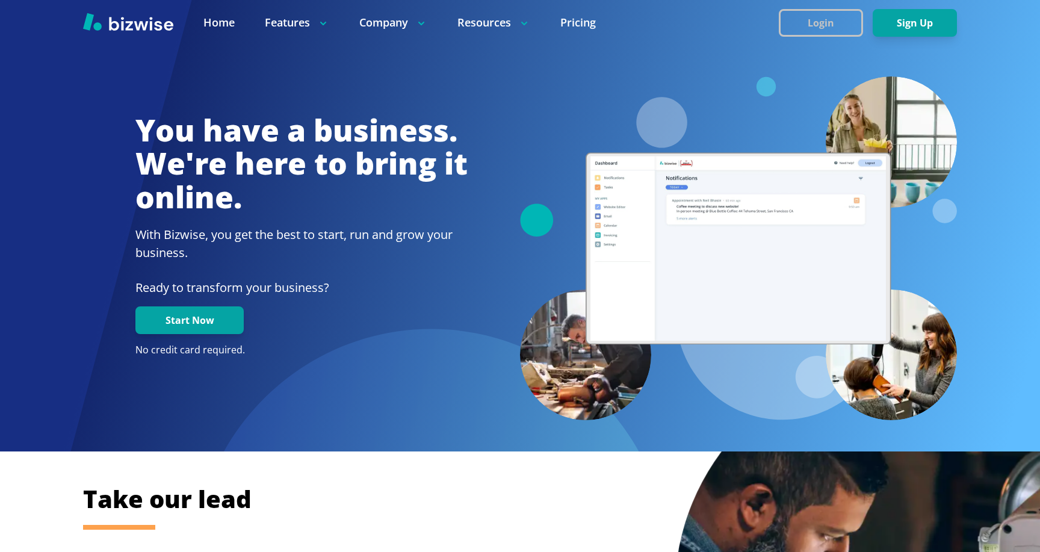
click at [839, 11] on button "Login" at bounding box center [821, 23] width 84 height 28
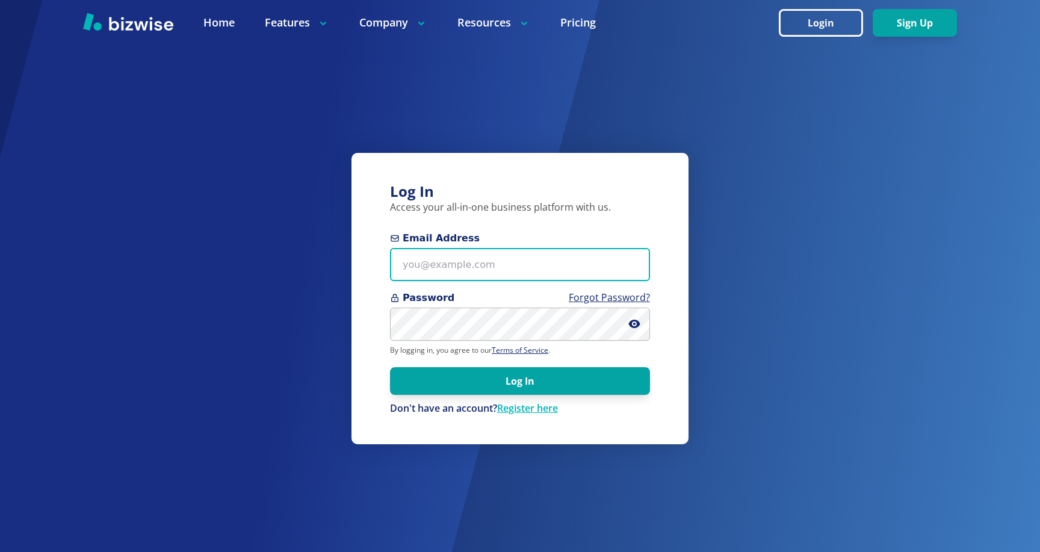
click at [500, 273] on input "Email Address" at bounding box center [520, 264] width 260 height 33
paste input "[EMAIL_ADDRESS][DOMAIN_NAME]"
type input "[EMAIL_ADDRESS][DOMAIN_NAME]"
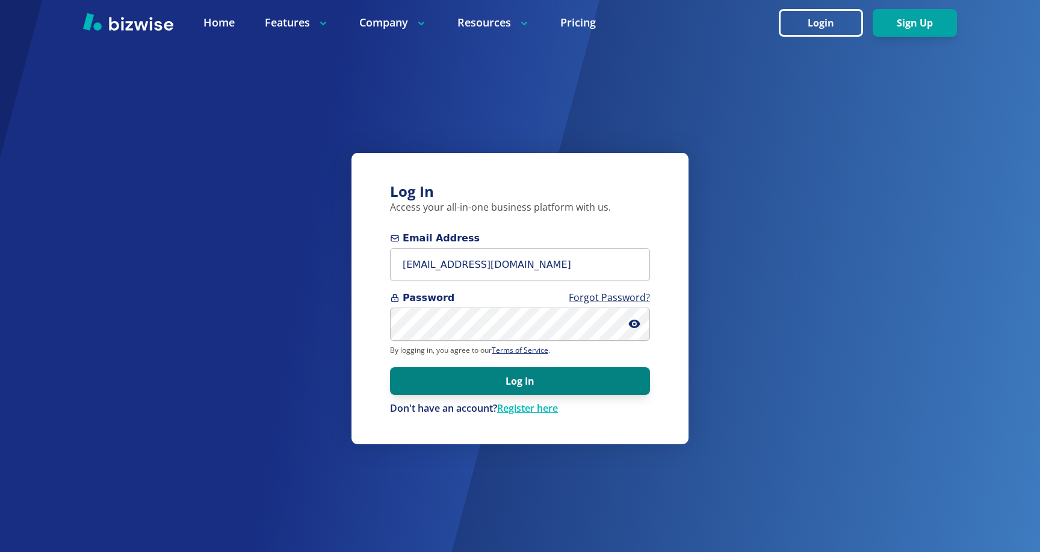
click at [485, 382] on button "Log In" at bounding box center [520, 381] width 260 height 28
